Goal: Task Accomplishment & Management: Manage account settings

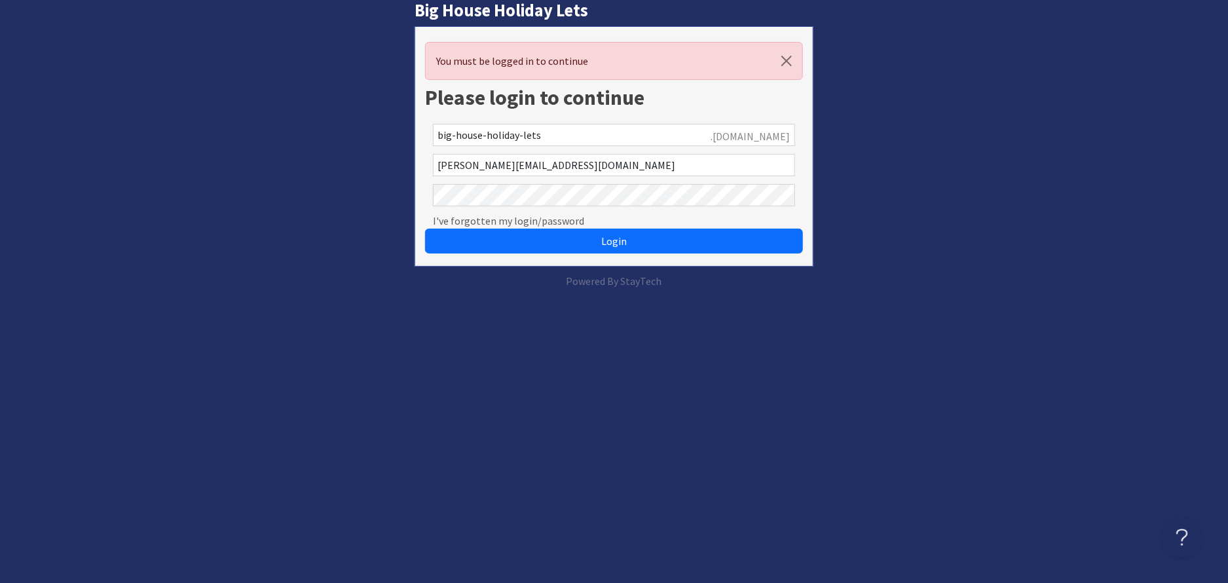
click at [425, 229] on button "Login" at bounding box center [614, 241] width 378 height 25
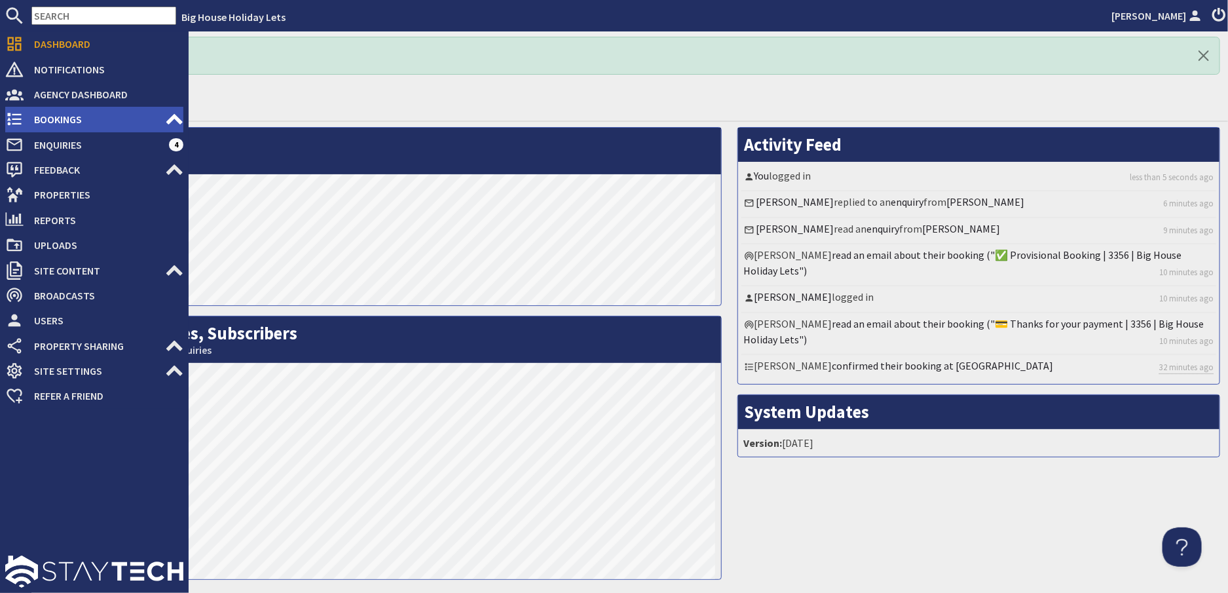
click at [49, 115] on span "Bookings" at bounding box center [94, 119] width 141 height 21
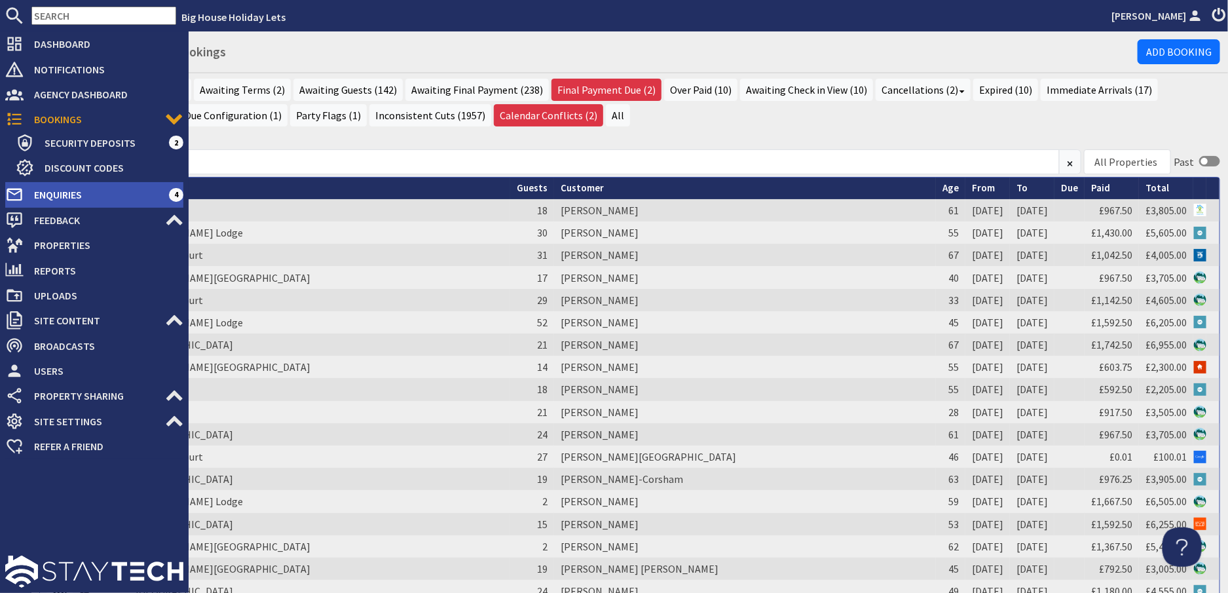
click at [64, 191] on span "Enquiries" at bounding box center [96, 194] width 145 height 21
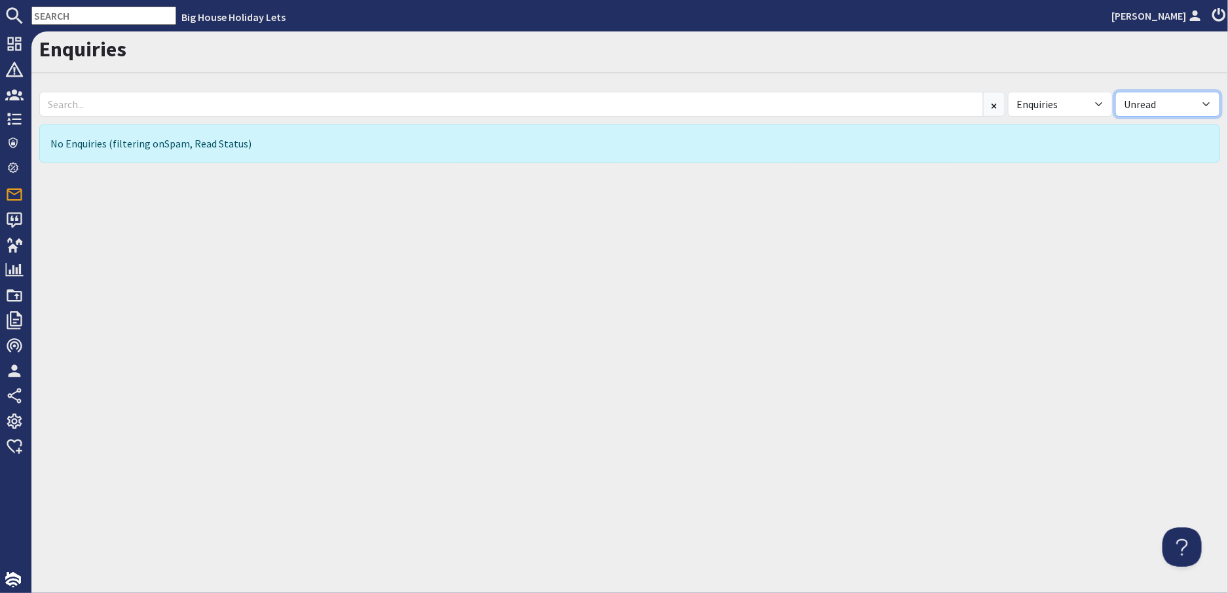
click at [1208, 101] on select "All Read Unread" at bounding box center [1167, 104] width 105 height 25
select select
click at [1115, 92] on select "All Read Unread" at bounding box center [1167, 104] width 105 height 25
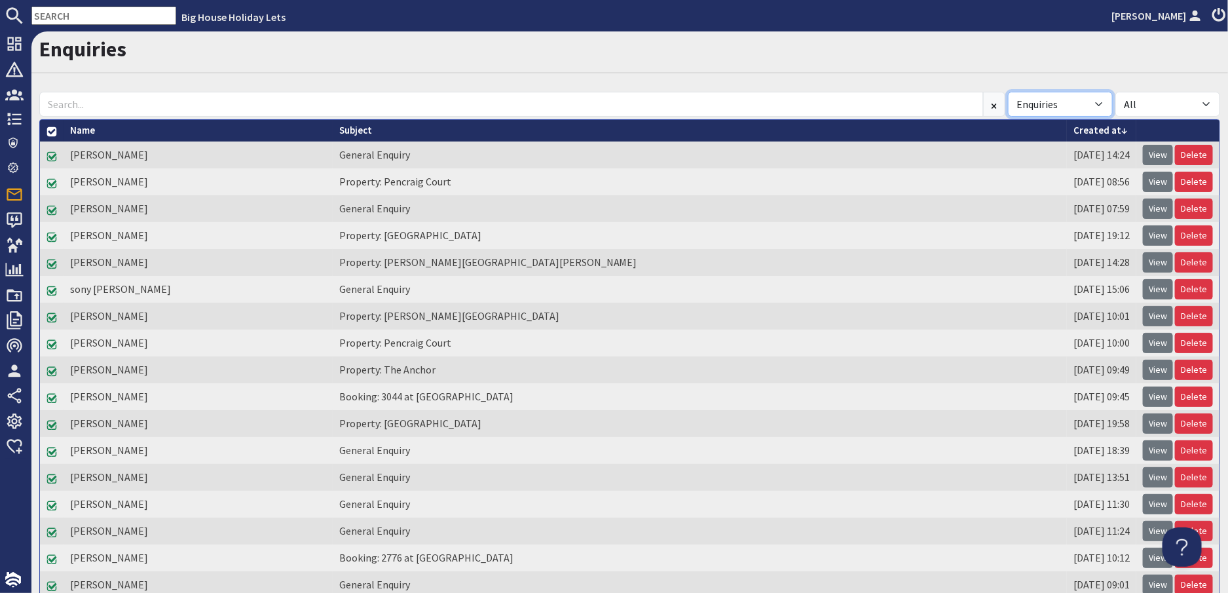
click at [1094, 101] on select "All Enquiries Spam" at bounding box center [1060, 104] width 105 height 25
click at [1008, 92] on select "All Enquiries Spam" at bounding box center [1060, 104] width 105 height 25
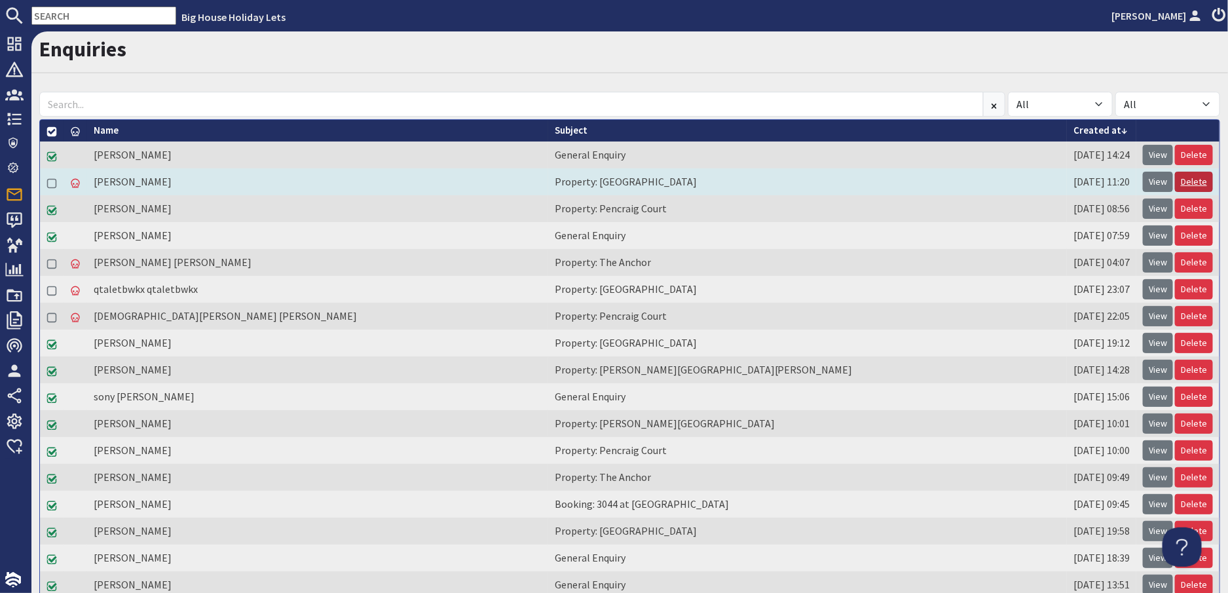
click at [1183, 179] on link "Delete" at bounding box center [1194, 182] width 38 height 20
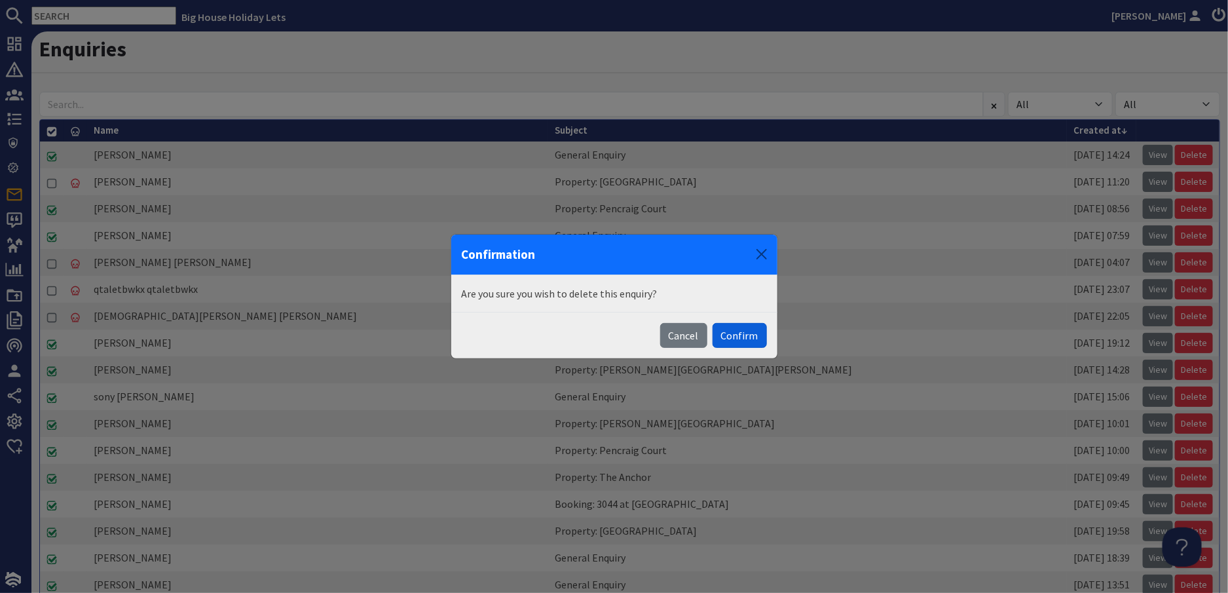
click at [739, 331] on button "Confirm" at bounding box center [739, 335] width 54 height 25
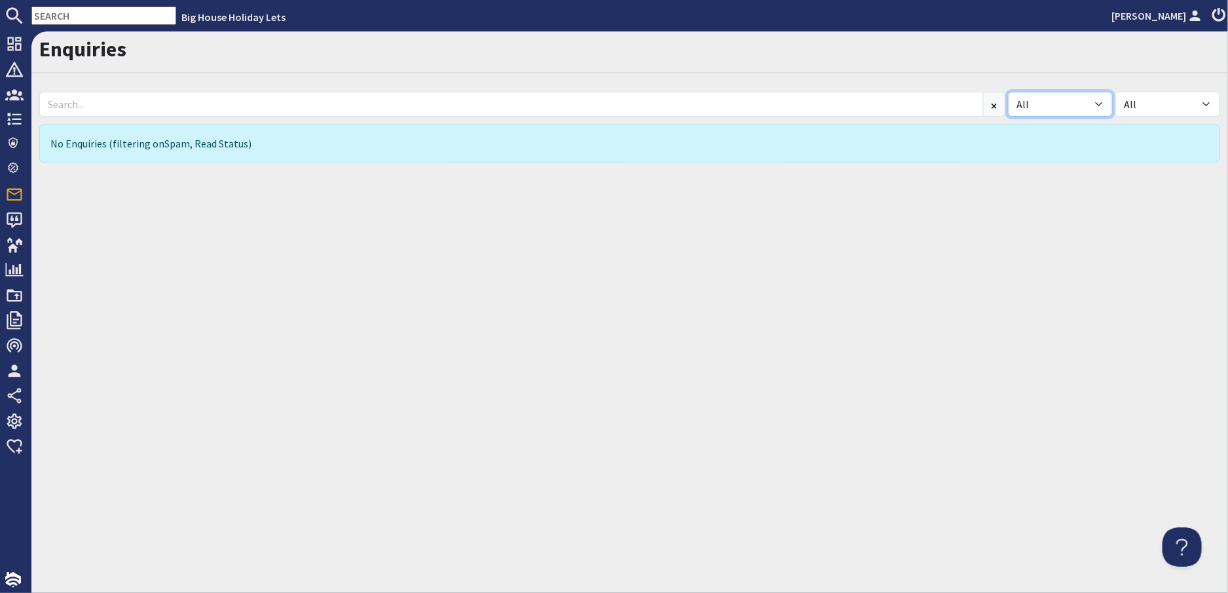
click at [1098, 101] on select "All Enquiries Spam" at bounding box center [1060, 104] width 105 height 25
select select "spam"
click at [1008, 92] on select "All Enquiries Spam" at bounding box center [1060, 104] width 105 height 25
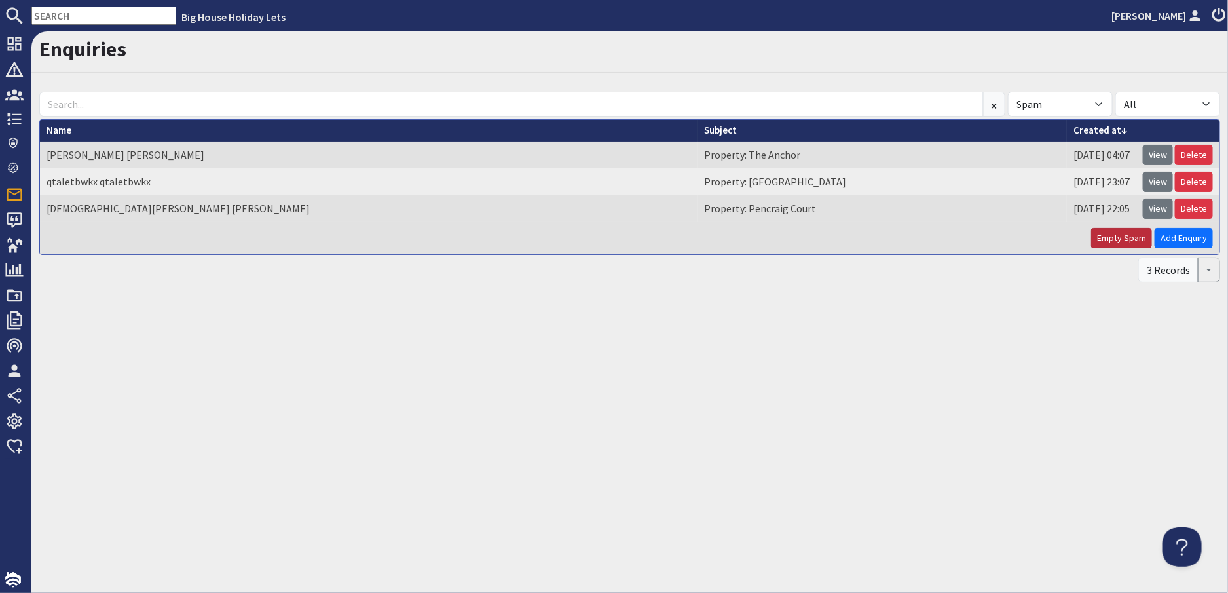
click at [1126, 230] on button "Empty Spam" at bounding box center [1121, 238] width 61 height 20
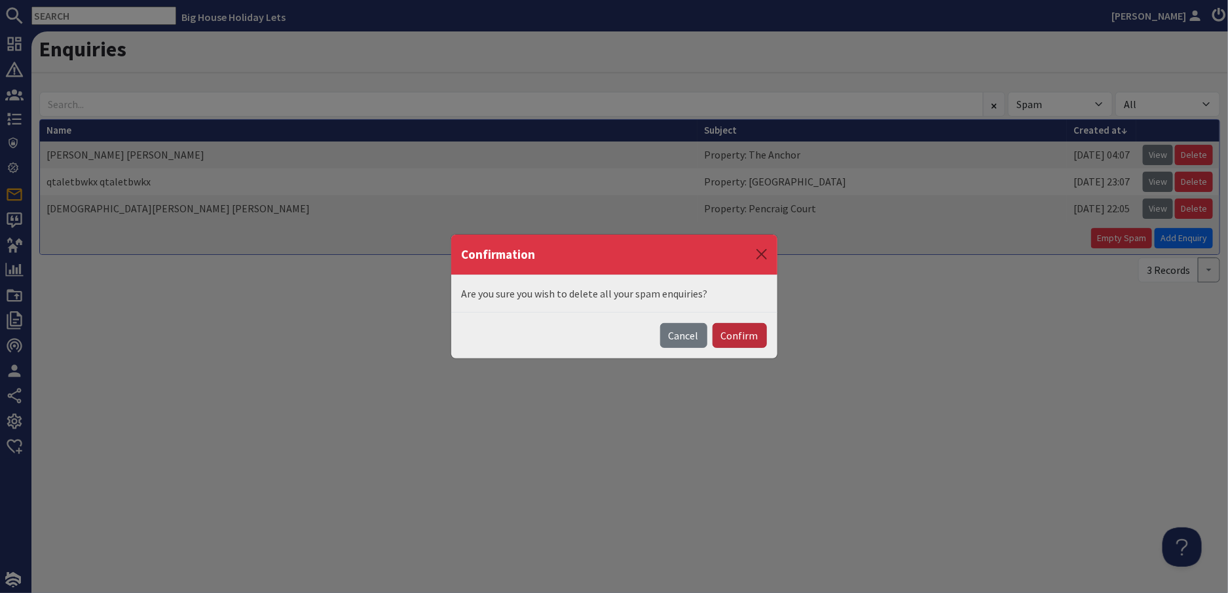
click at [737, 340] on button "Confirm" at bounding box center [739, 335] width 54 height 25
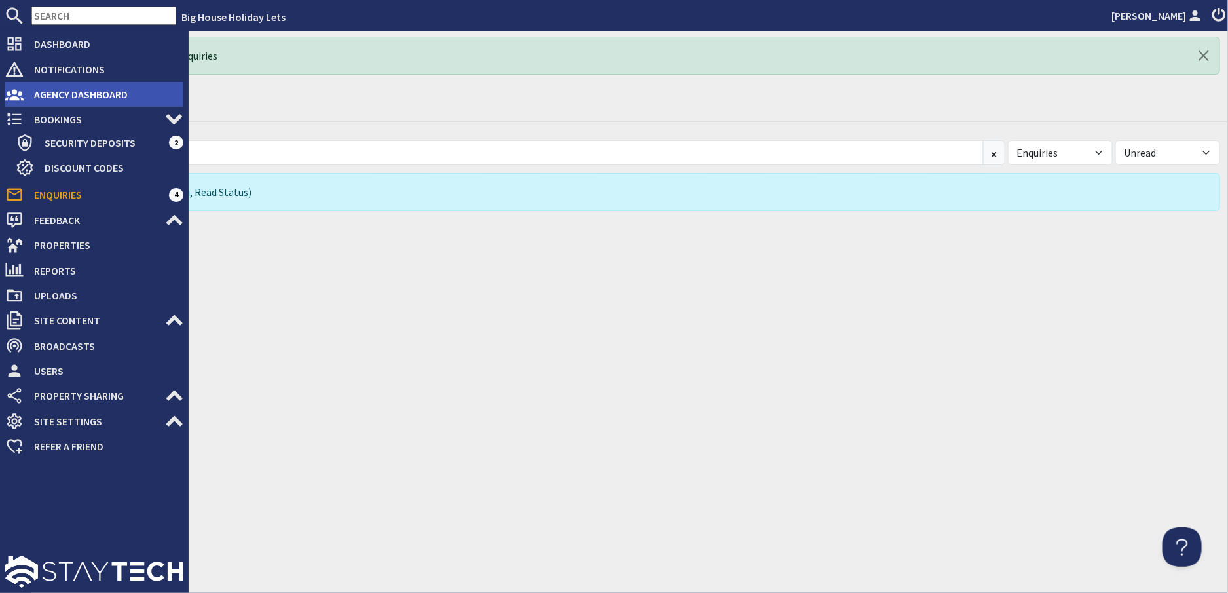
click at [37, 94] on span "Agency Dashboard" at bounding box center [104, 94] width 160 height 21
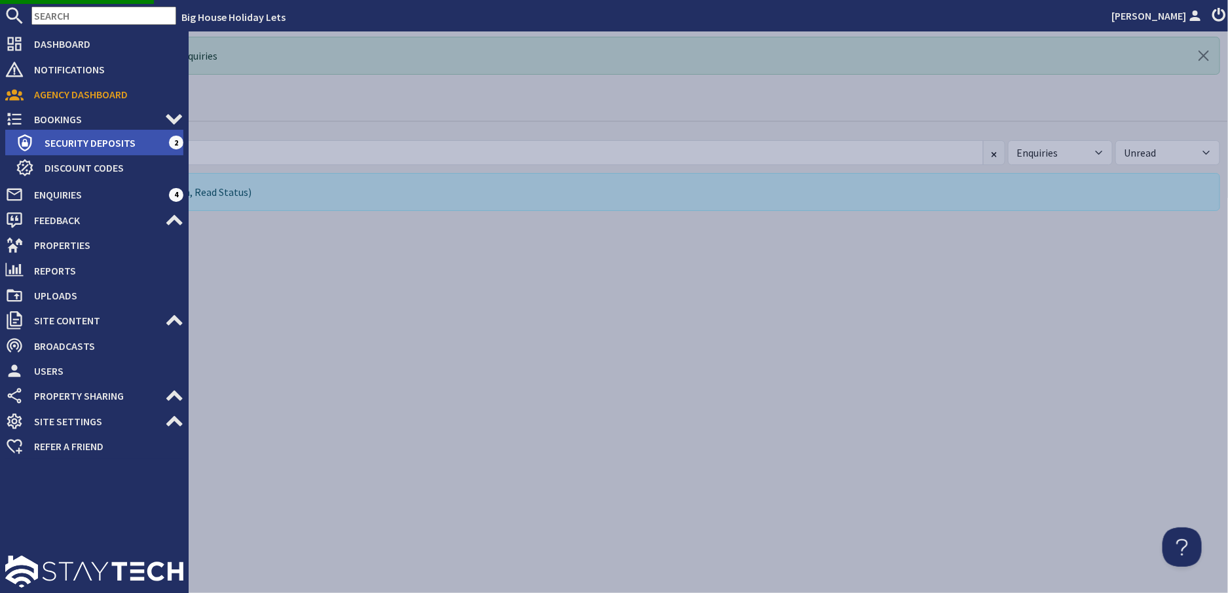
click at [55, 143] on span "Security Deposits" at bounding box center [101, 142] width 135 height 21
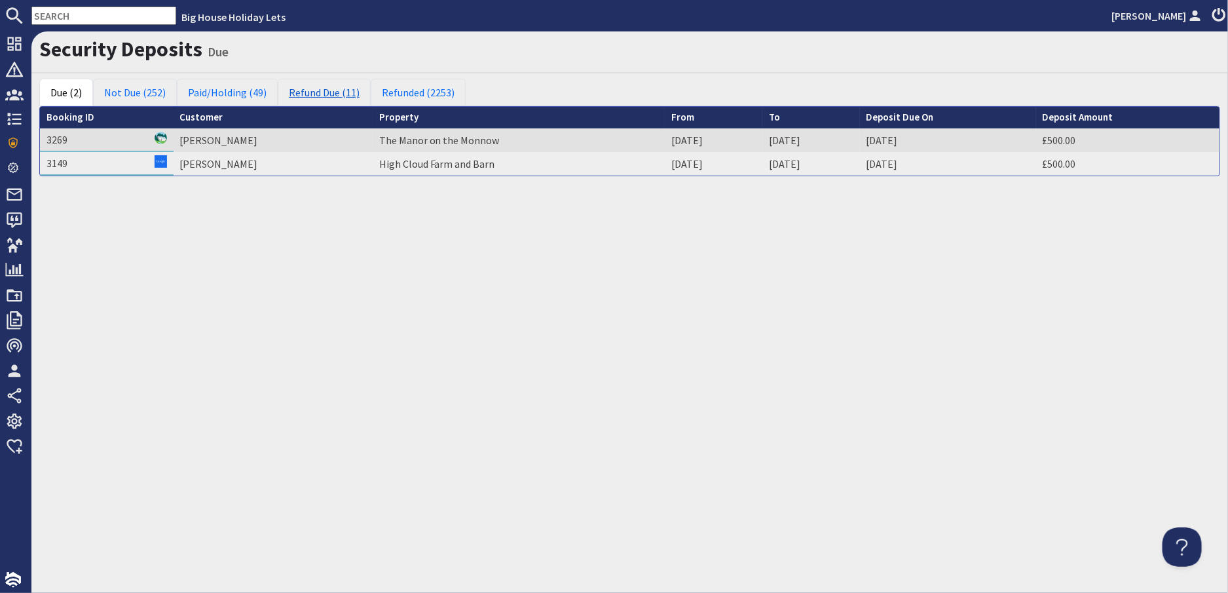
click at [312, 91] on link "Refund Due (11)" at bounding box center [324, 93] width 93 height 28
